Goal: Task Accomplishment & Management: Manage account settings

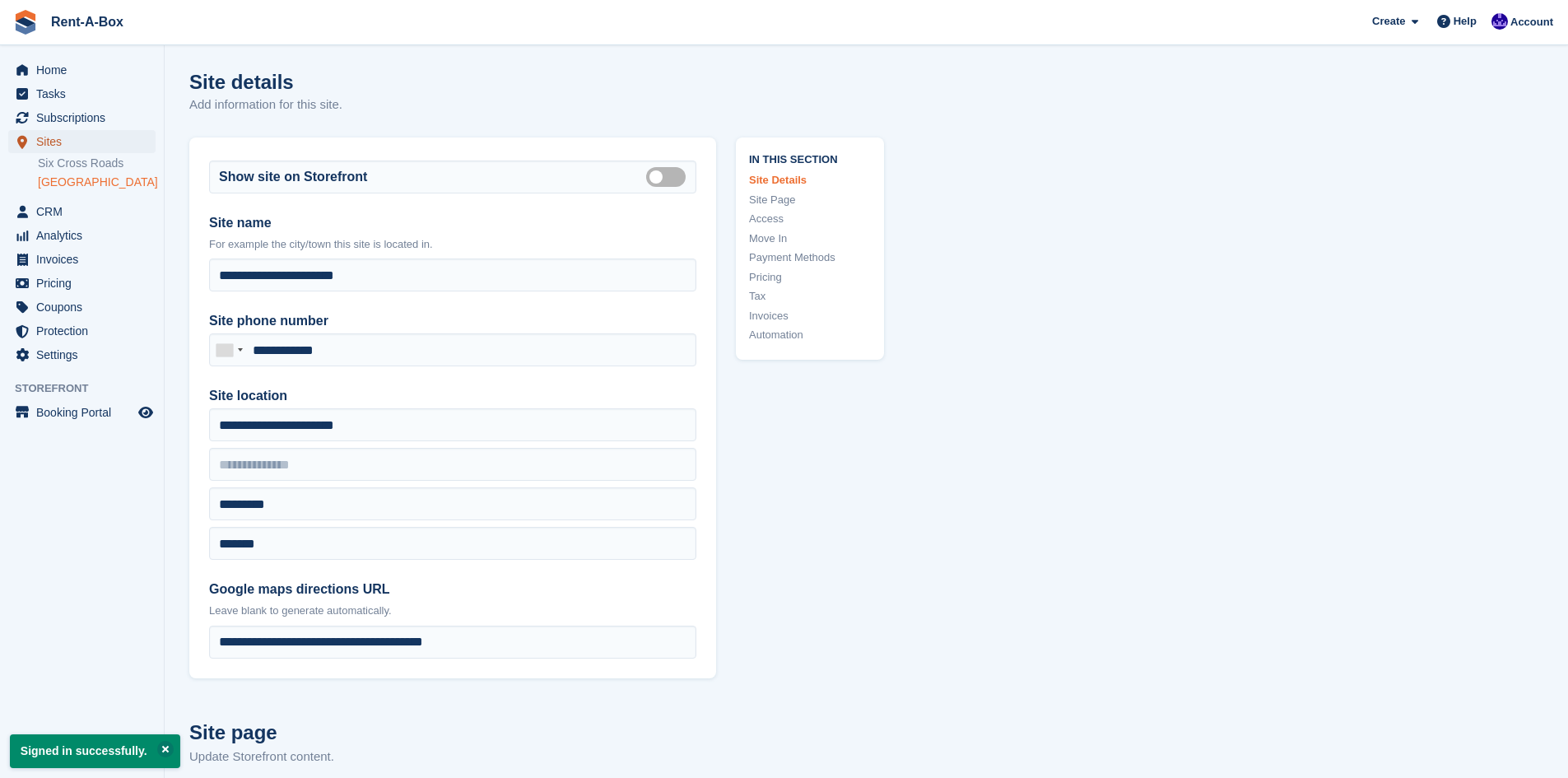
click at [63, 137] on span "Sites" at bounding box center [85, 141] width 99 height 23
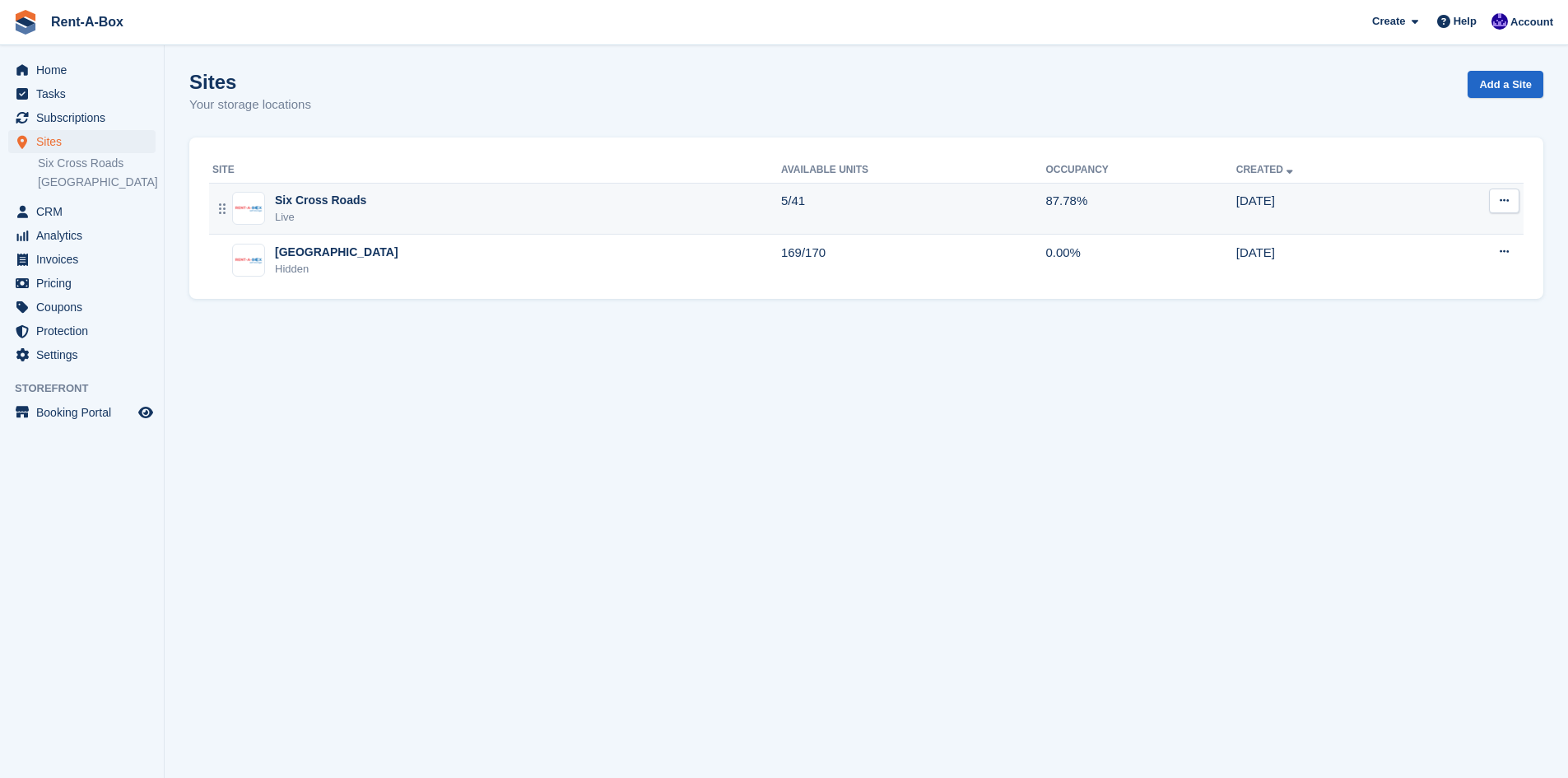
click at [395, 190] on td "Six Cross Roads Live" at bounding box center [495, 208] width 572 height 52
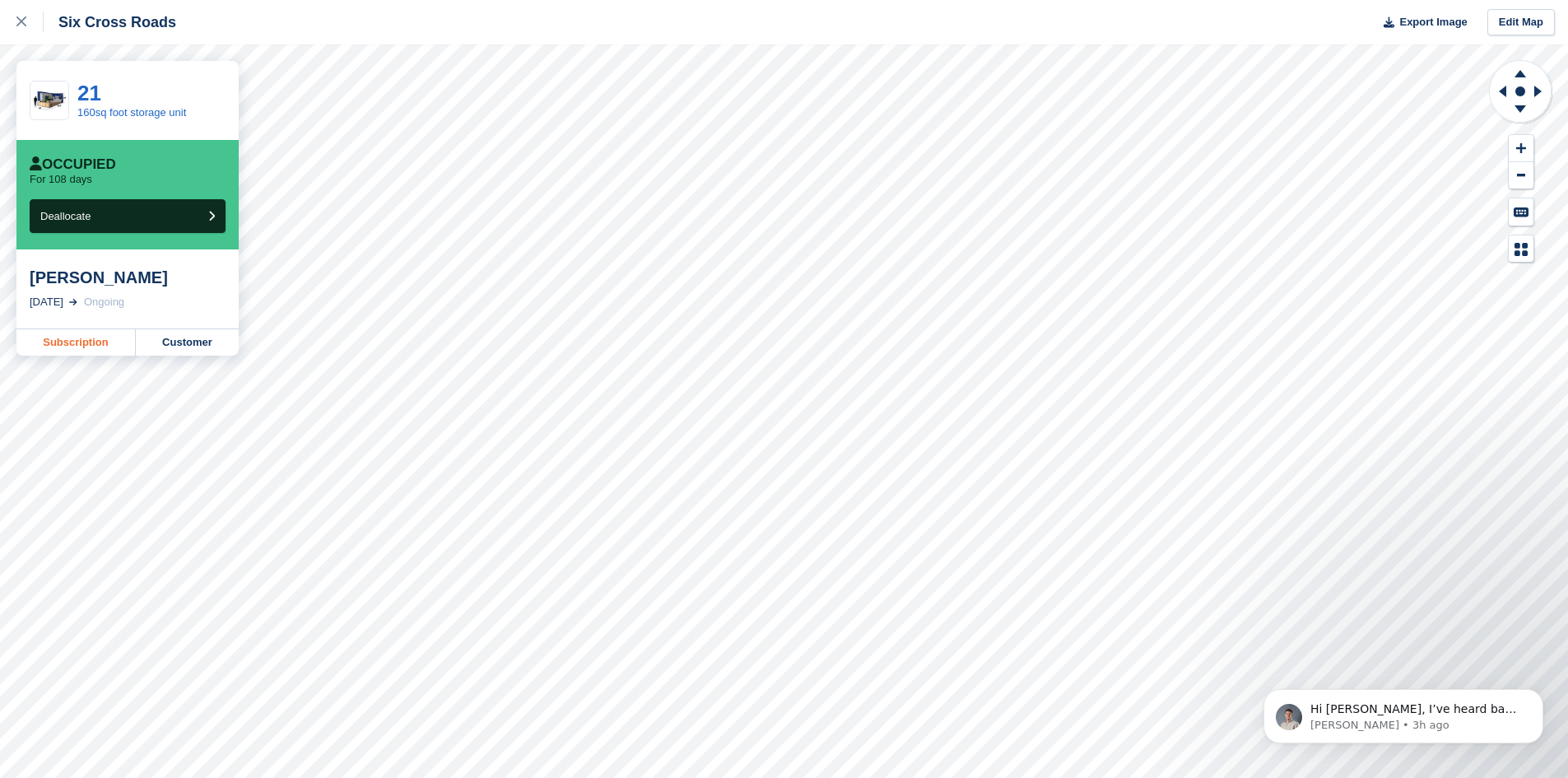
click at [78, 351] on link "Subscription" at bounding box center [76, 342] width 120 height 26
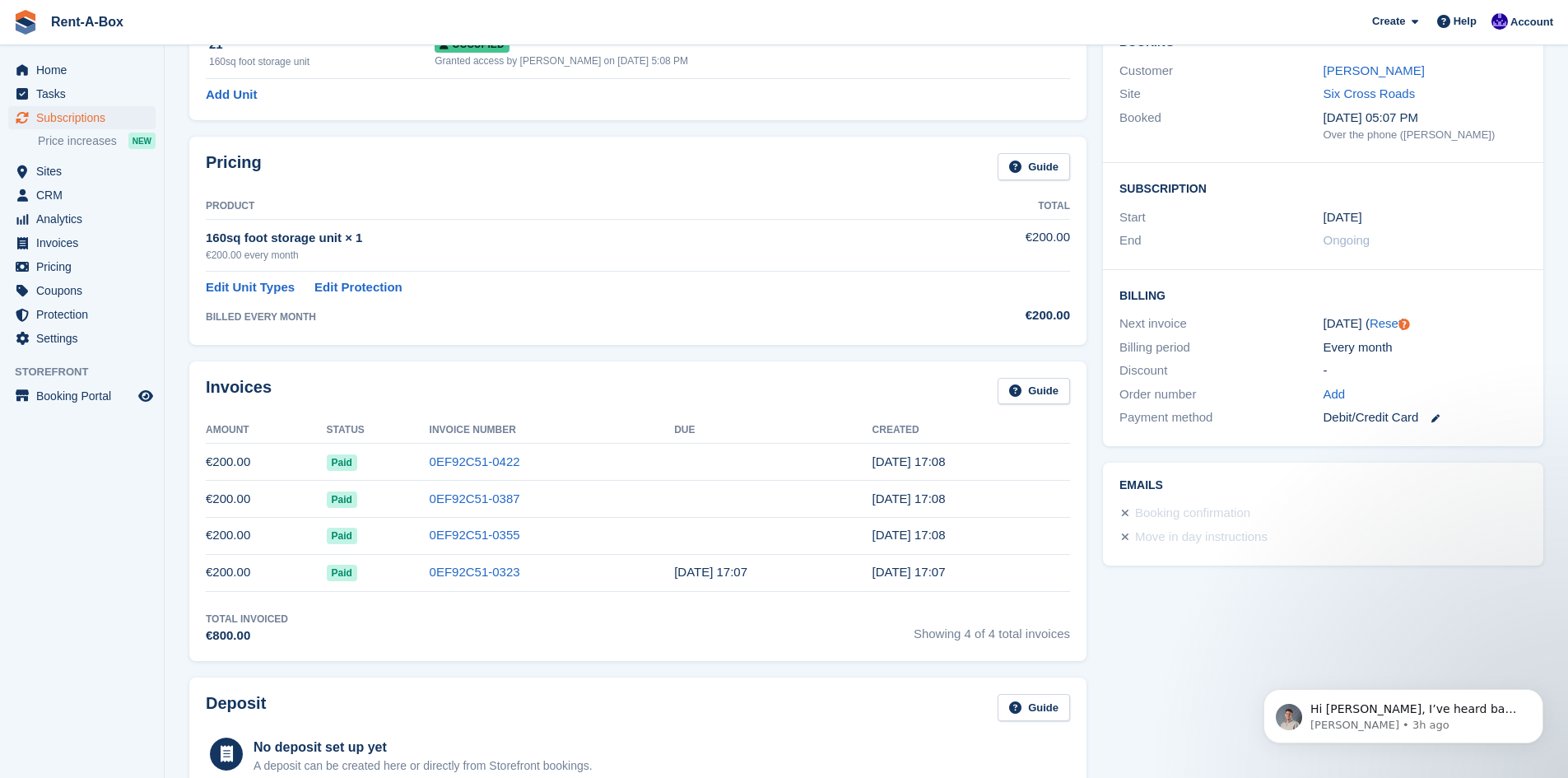
scroll to position [167, 0]
click at [1383, 726] on p "Bradley • 3h ago" at bounding box center [1417, 725] width 213 height 15
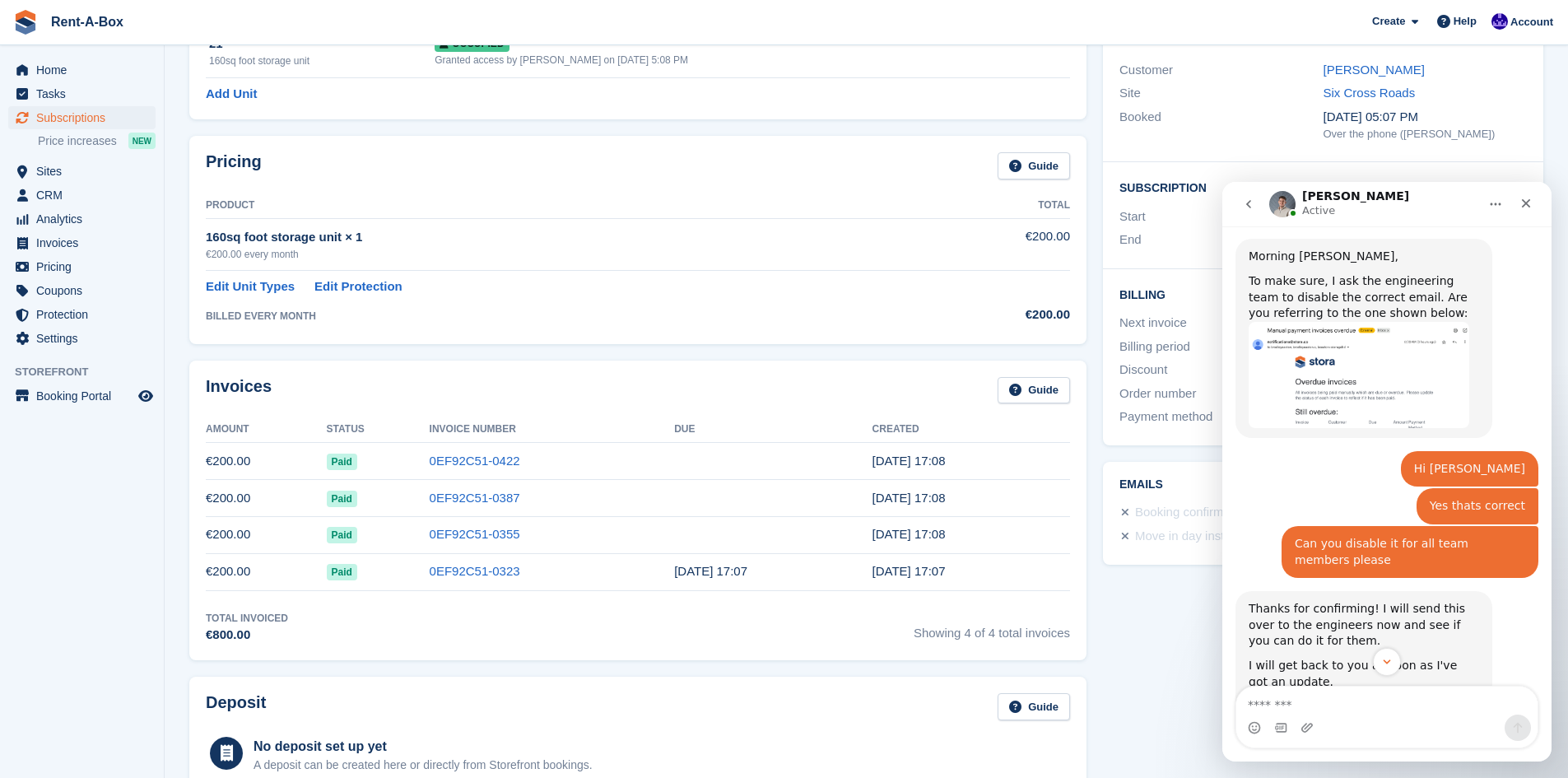
scroll to position [1287, 0]
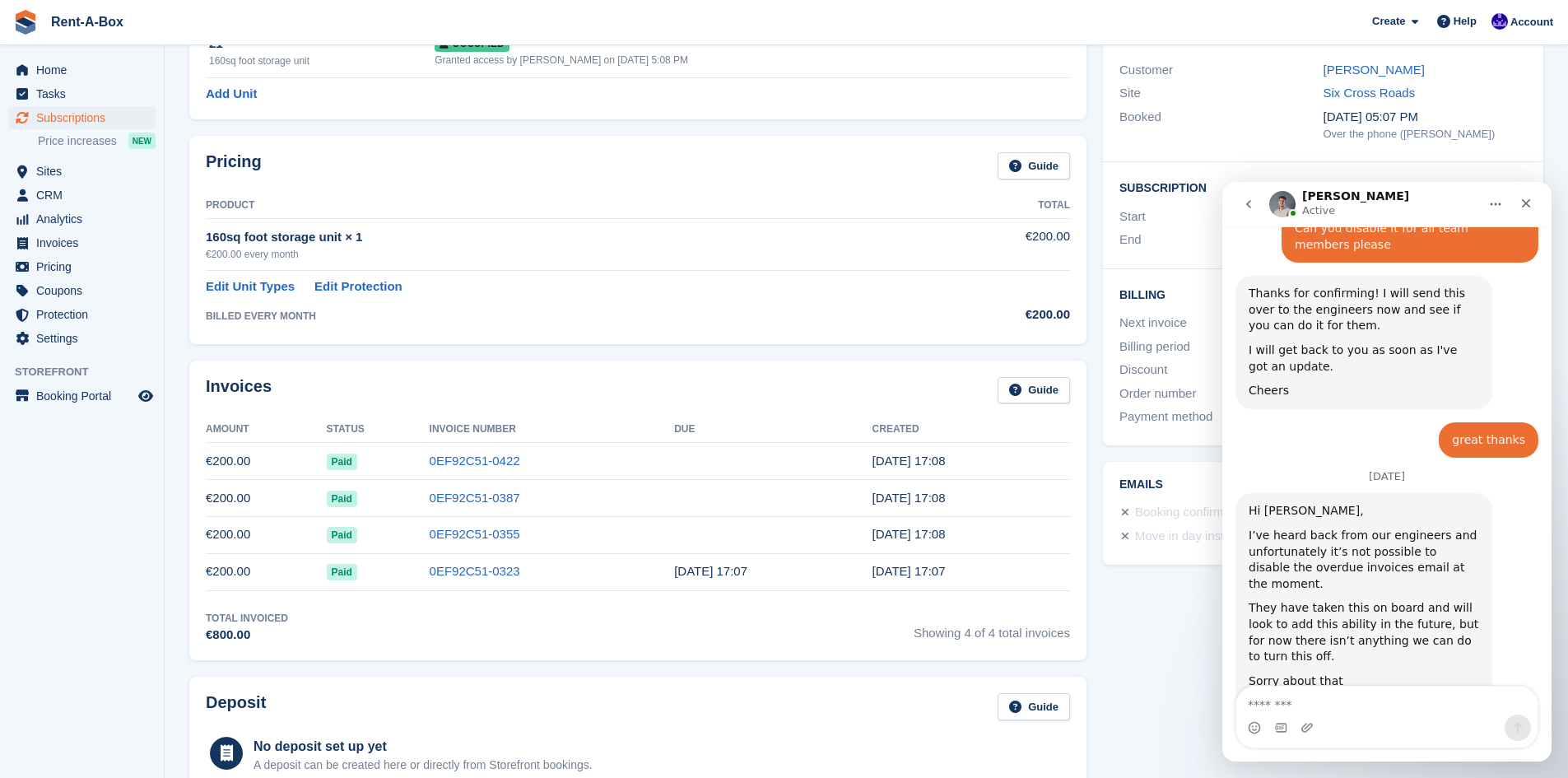
click at [1160, 654] on div "Tasks 0 Add No tasks related to Subscription #84812 Booking Customer Adrian Don…" at bounding box center [1323, 572] width 457 height 1250
click at [1527, 200] on icon "Close" at bounding box center [1525, 202] width 13 height 13
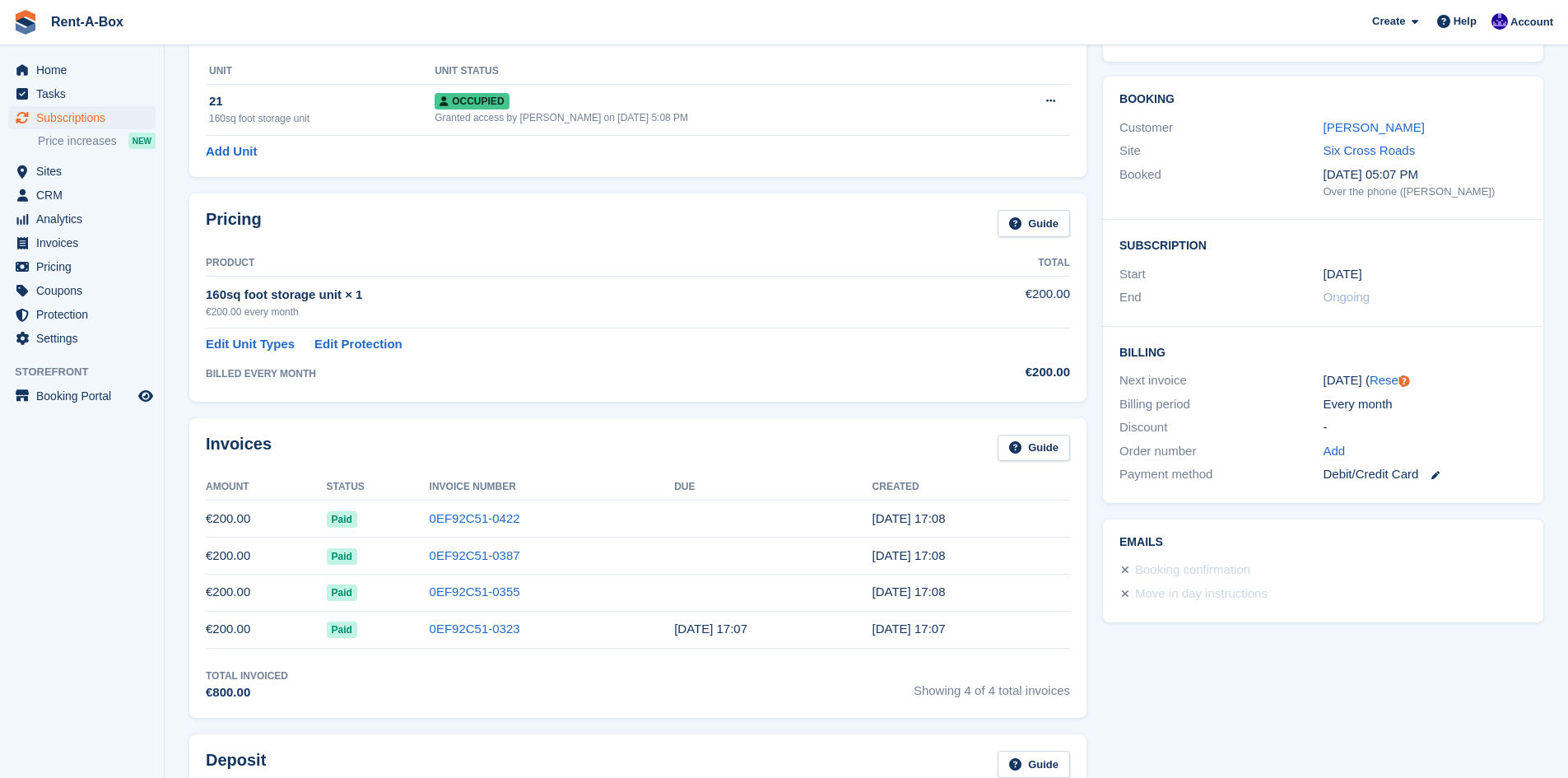
scroll to position [108, 0]
